Goal: Find specific fact: Find contact information

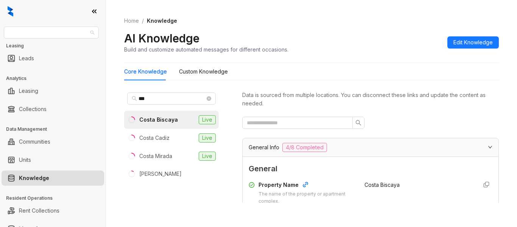
click at [71, 36] on span "United Apartment Group" at bounding box center [51, 32] width 86 height 11
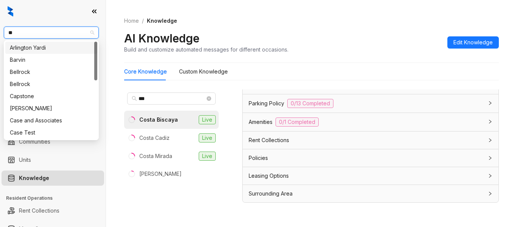
type input "***"
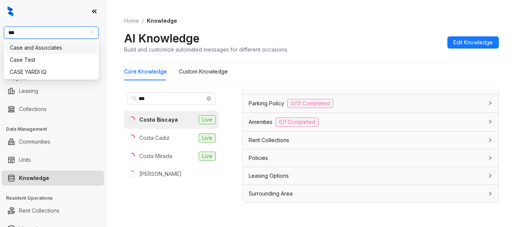
click at [69, 45] on div "Case and Associates" at bounding box center [51, 48] width 83 height 8
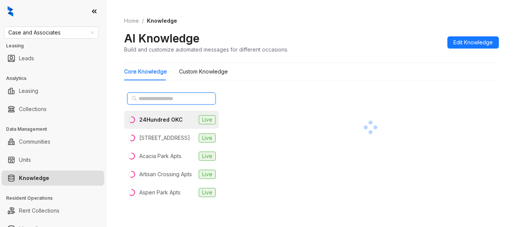
click at [183, 102] on input "text" at bounding box center [172, 98] width 67 height 8
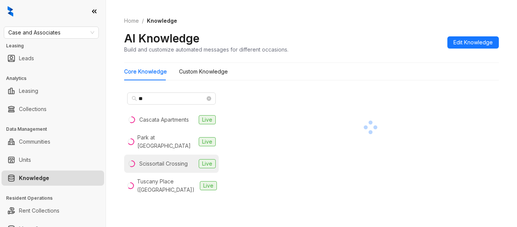
click at [186, 168] on div "Scissortail Crossing" at bounding box center [163, 163] width 48 height 8
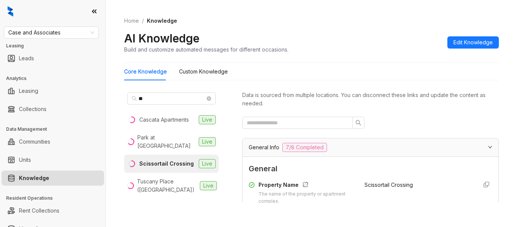
scroll to position [99, 0]
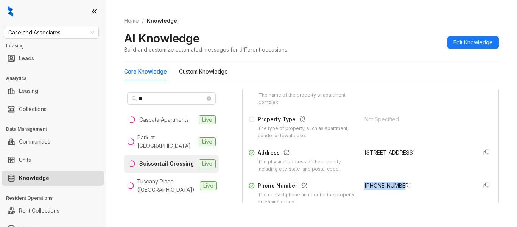
drag, startPoint x: 355, startPoint y: 186, endPoint x: 403, endPoint y: 184, distance: 47.3
click at [403, 184] on div "Phone Number The contact phone number for the property or leasing office. [PHON…" at bounding box center [371, 193] width 244 height 24
copy span "[PHONE_NUMBER]"
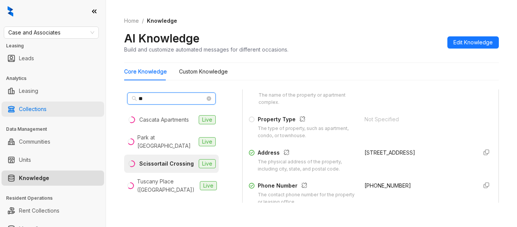
drag, startPoint x: 160, startPoint y: 101, endPoint x: 86, endPoint y: 101, distance: 74.2
click at [86, 101] on div "Case and Associates Leasing Leads Analytics Leasing Collections Data Management…" at bounding box center [258, 113] width 517 height 227
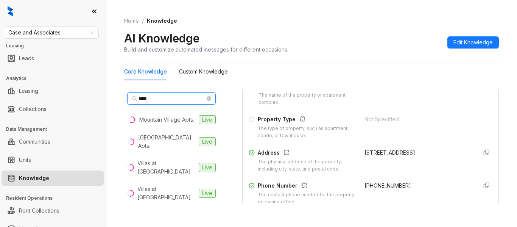
type input "****"
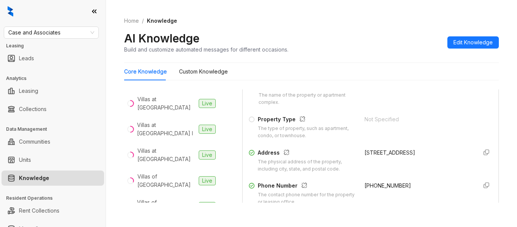
scroll to position [109, 0]
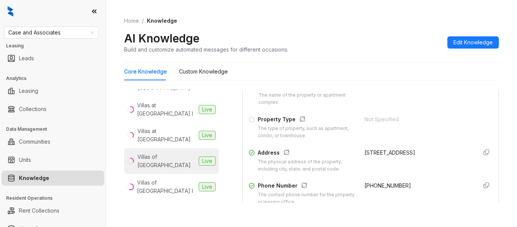
click at [168, 151] on li "Villas of Waterford Live" at bounding box center [171, 161] width 95 height 26
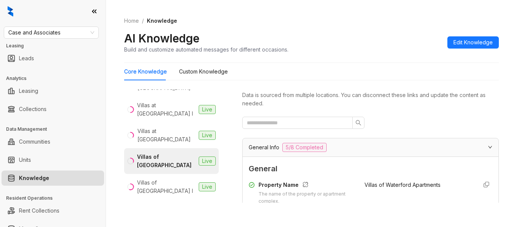
scroll to position [99, 0]
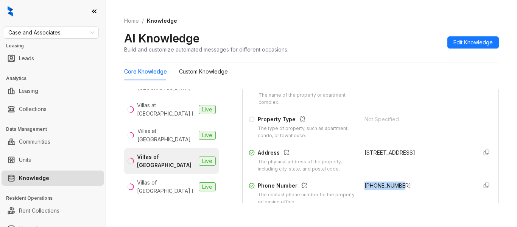
drag, startPoint x: 356, startPoint y: 185, endPoint x: 393, endPoint y: 184, distance: 37.5
click at [393, 184] on div "[PHONE_NUMBER]" at bounding box center [417, 193] width 107 height 24
copy span "[PHONE_NUMBER]"
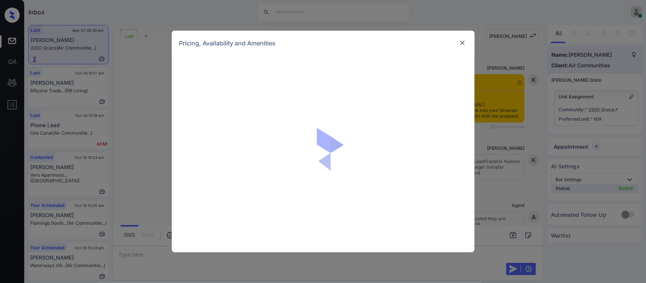
scroll to position [16, 0]
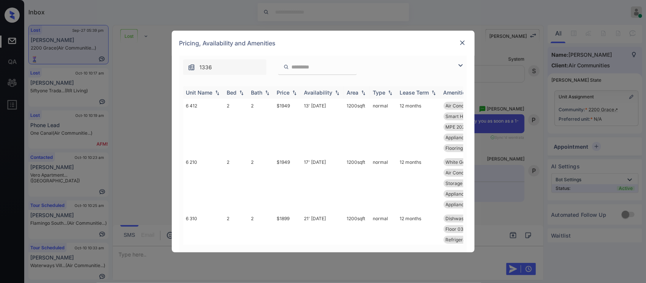
click at [292, 93] on img at bounding box center [295, 92] width 8 height 5
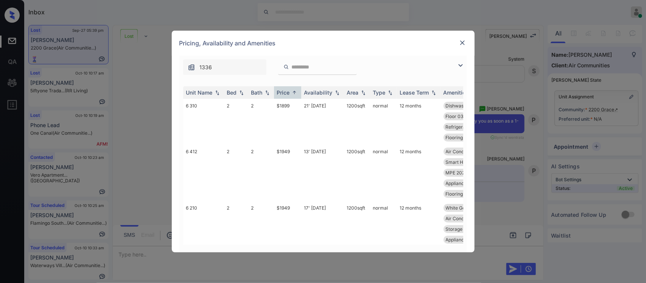
click at [465, 213] on div "Unit Name Bed Bath Price Availability Area Type Lease Term Amenities 6 310 2 2 …" at bounding box center [323, 166] width 288 height 174
drag, startPoint x: 465, startPoint y: 213, endPoint x: 462, endPoint y: 221, distance: 8.2
click at [462, 221] on div "Unit Name Bed Bath Price Availability Area Type Lease Term Amenities 6 310 2 2 …" at bounding box center [323, 166] width 288 height 174
click at [464, 39] on img at bounding box center [463, 43] width 8 height 8
